Goal: Information Seeking & Learning: Learn about a topic

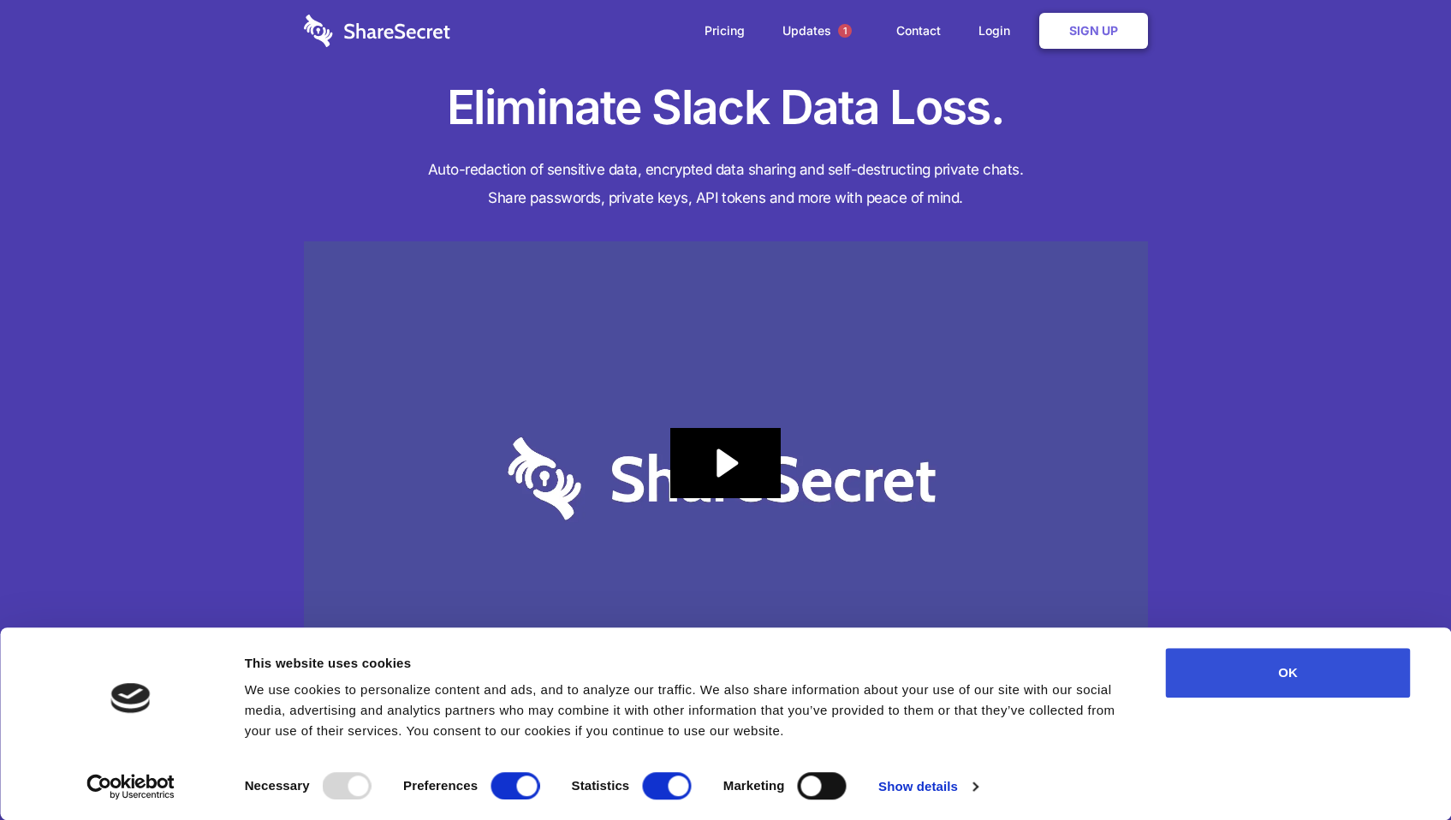
click at [1220, 676] on button "OK" at bounding box center [1288, 673] width 245 height 50
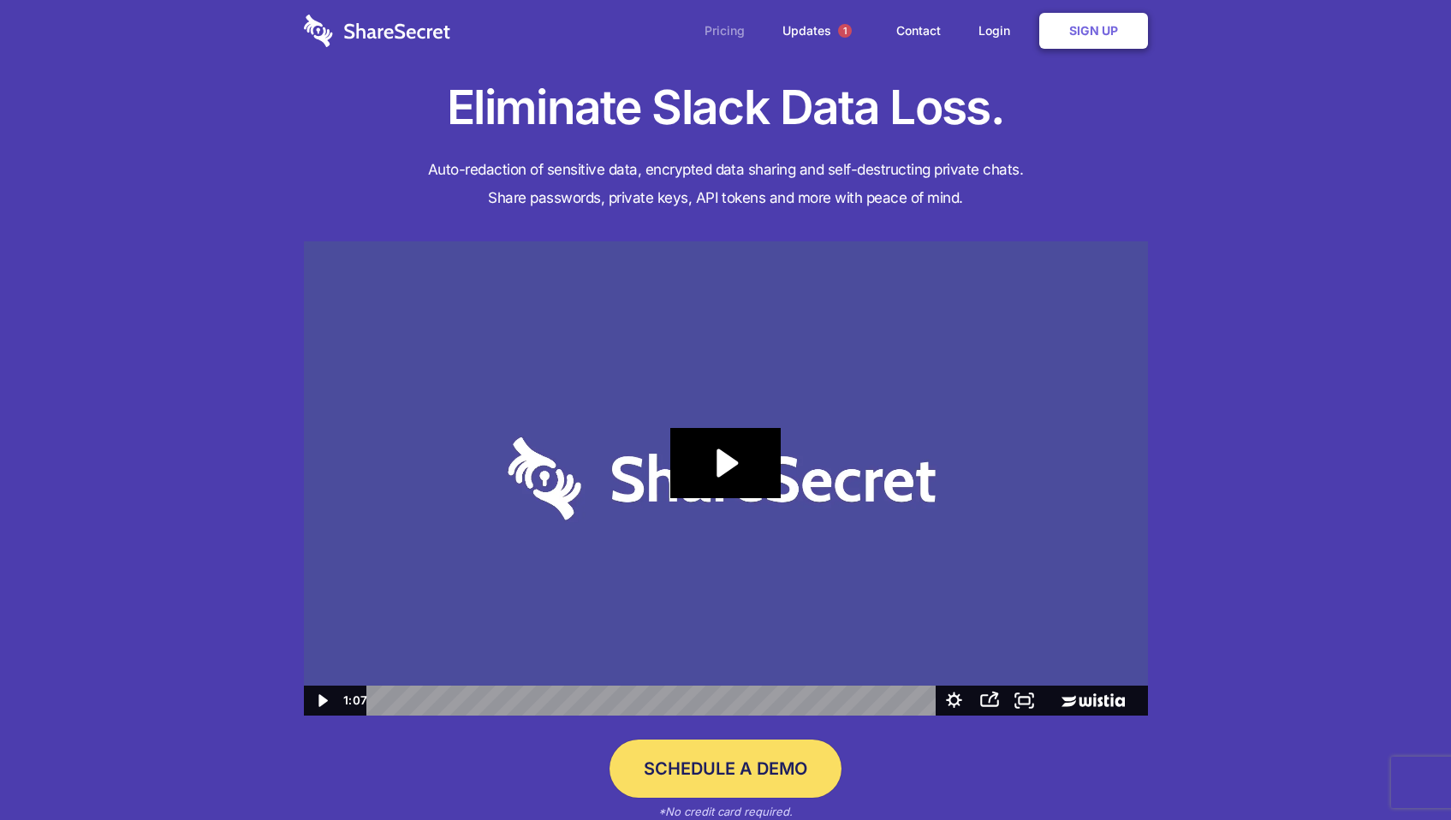
click at [717, 25] on link "Pricing" at bounding box center [725, 30] width 74 height 53
